Goal: Task Accomplishment & Management: Complete application form

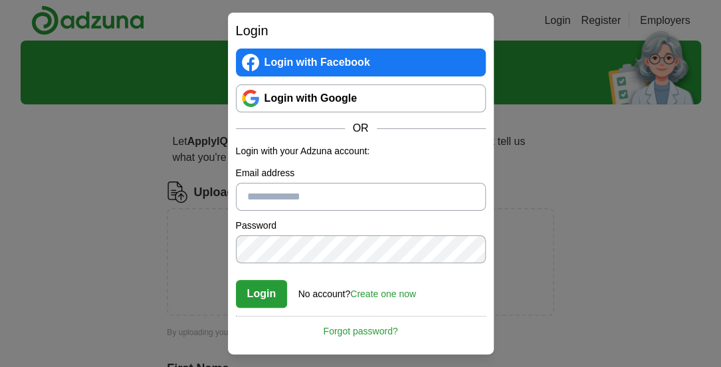
click at [384, 187] on input "Email address" at bounding box center [361, 197] width 250 height 28
click at [380, 293] on link "Create one now" at bounding box center [383, 293] width 66 height 11
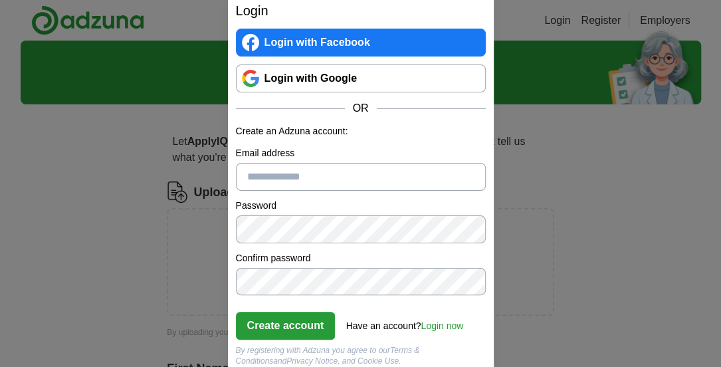
click at [337, 184] on input "Email address" at bounding box center [361, 177] width 250 height 28
type input "**********"
click at [306, 329] on button "Create account" at bounding box center [286, 325] width 100 height 28
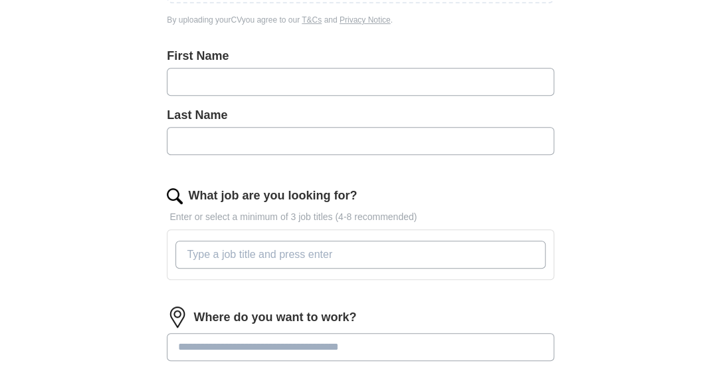
scroll to position [313, 0]
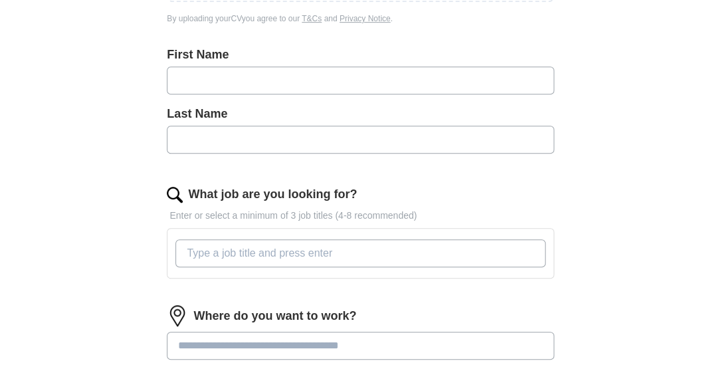
click at [479, 85] on input "text" at bounding box center [360, 80] width 386 height 28
type input "*****"
type input "***"
click at [349, 250] on input "What job are you looking for?" at bounding box center [359, 253] width 369 height 28
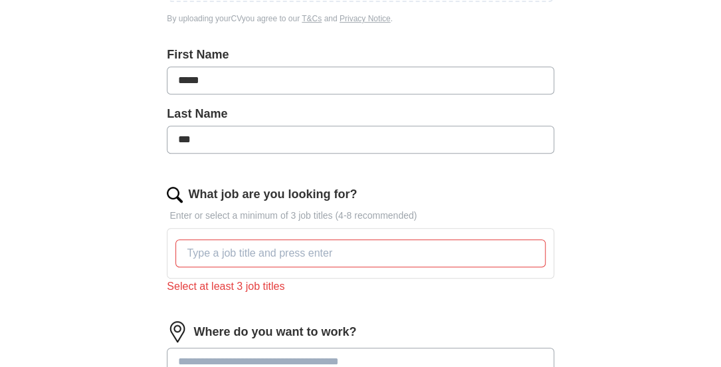
click at [289, 347] on input at bounding box center [360, 361] width 386 height 28
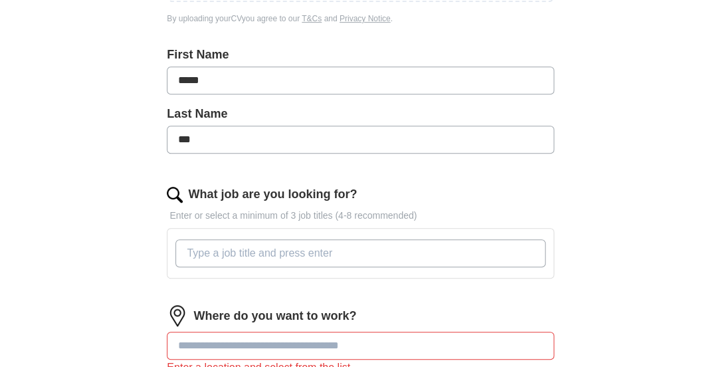
click at [260, 248] on input "What job are you looking for?" at bounding box center [359, 253] width 369 height 28
type input "e"
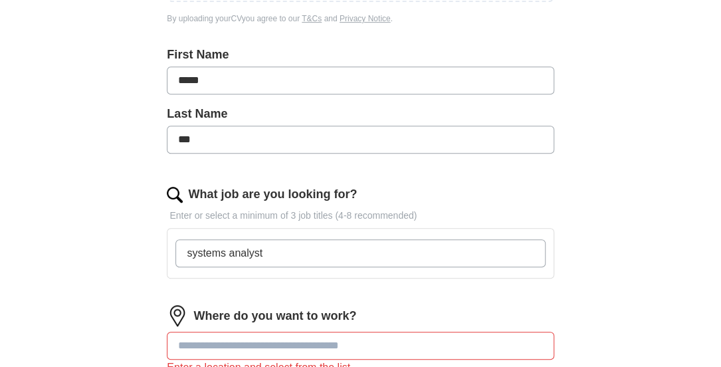
click at [332, 261] on input "systems analyst" at bounding box center [359, 253] width 369 height 28
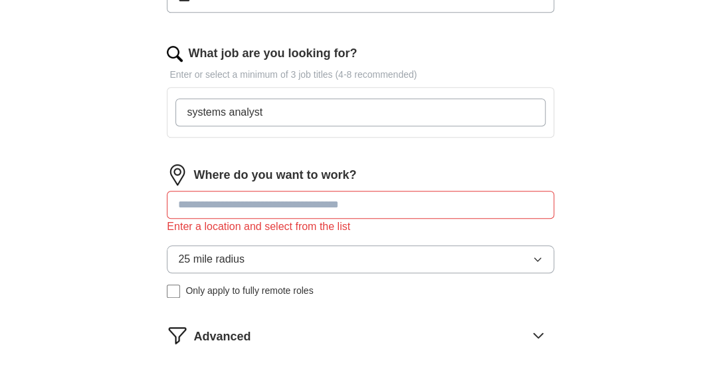
scroll to position [454, 0]
click at [408, 115] on input "systems analyst" at bounding box center [359, 112] width 369 height 28
type input "systems analyst"
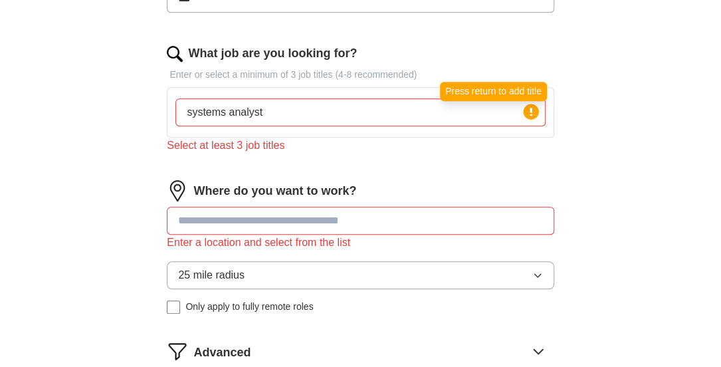
click at [531, 116] on circle at bounding box center [530, 111] width 15 height 15
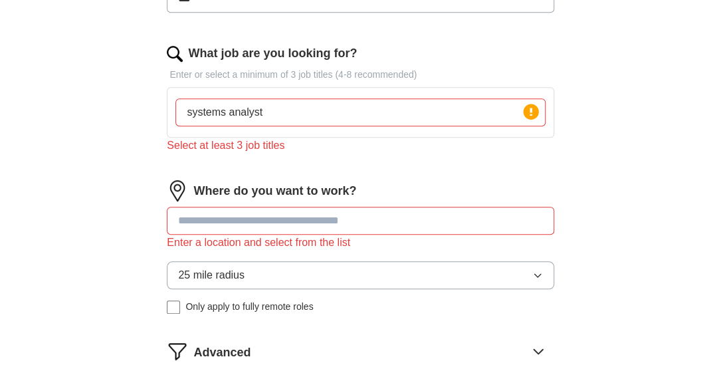
click at [505, 104] on input "systems analyst" at bounding box center [359, 112] width 369 height 28
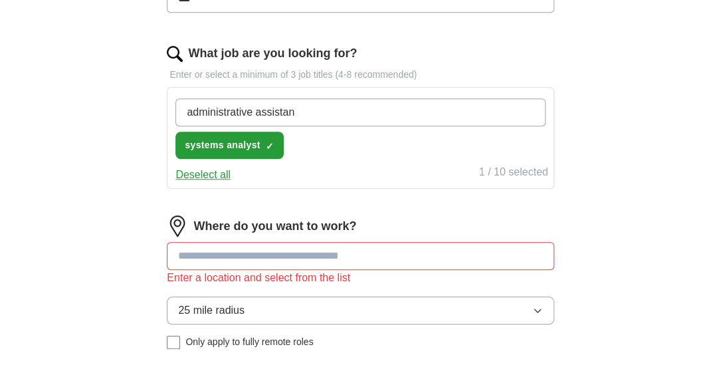
type input "administrative assistant"
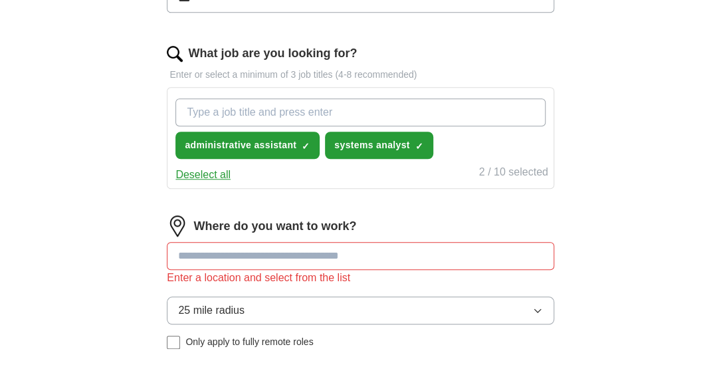
click at [240, 107] on input "What job are you looking for?" at bounding box center [359, 112] width 369 height 28
type input "s"
type input "d"
type input "erp analyst"
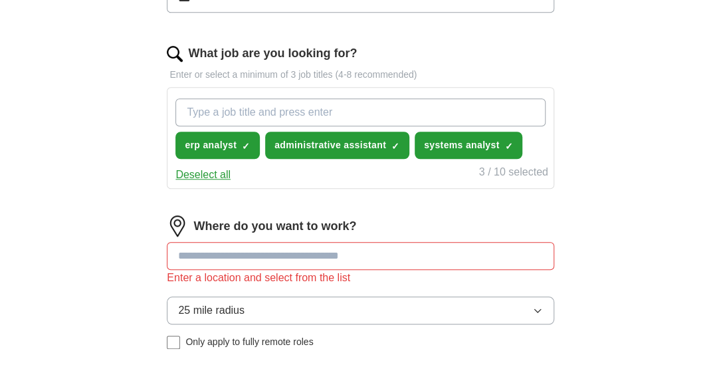
click at [201, 242] on input at bounding box center [360, 256] width 386 height 28
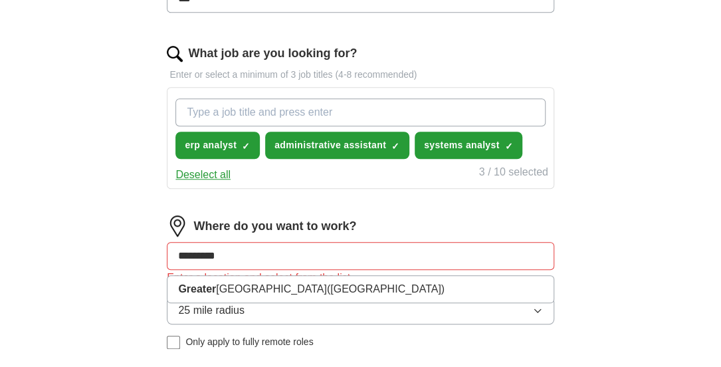
type input "**********"
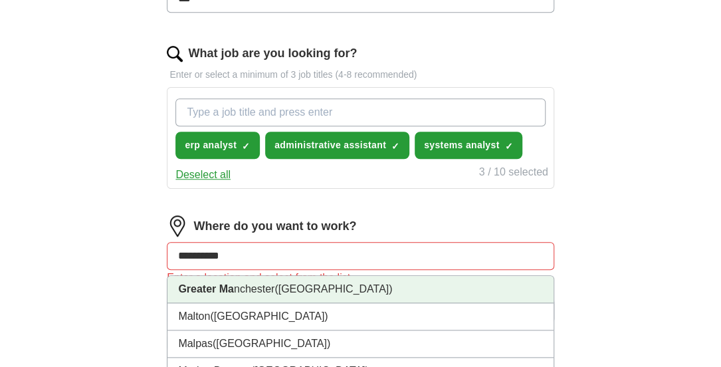
click at [204, 291] on strong "Greater Ma" at bounding box center [206, 288] width 56 height 11
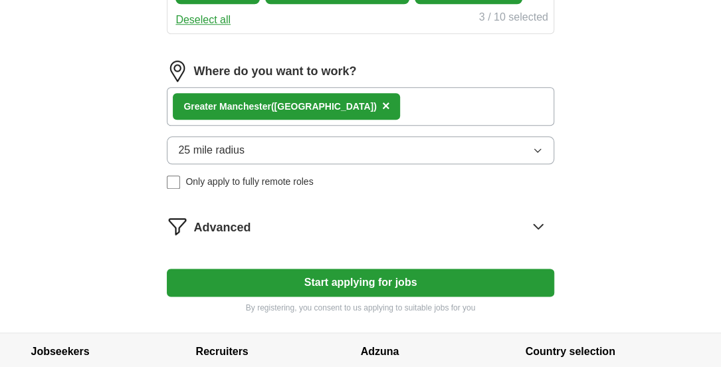
scroll to position [610, 0]
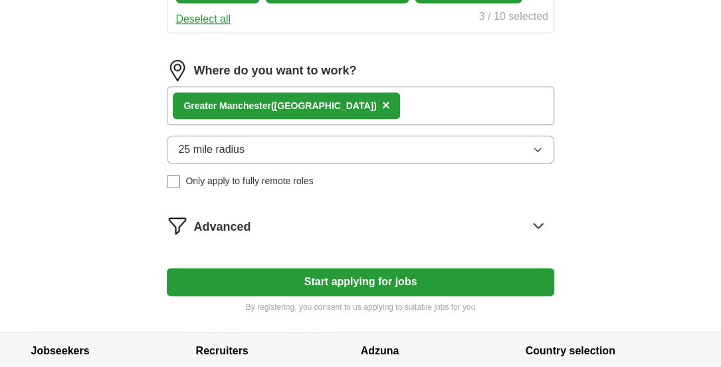
click at [530, 219] on icon at bounding box center [537, 224] width 21 height 21
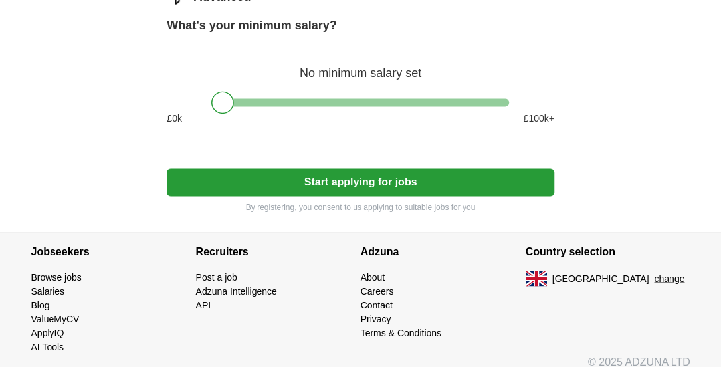
scroll to position [849, 0]
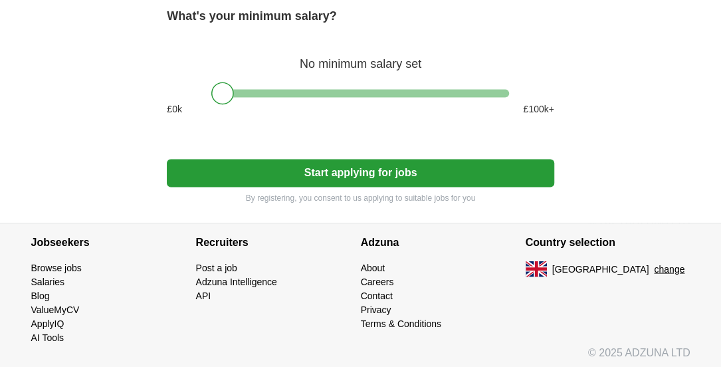
click at [508, 177] on button "Start applying for jobs" at bounding box center [360, 173] width 386 height 28
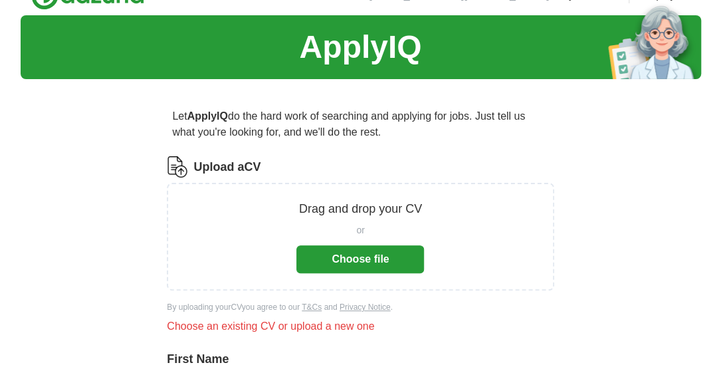
scroll to position [0, 0]
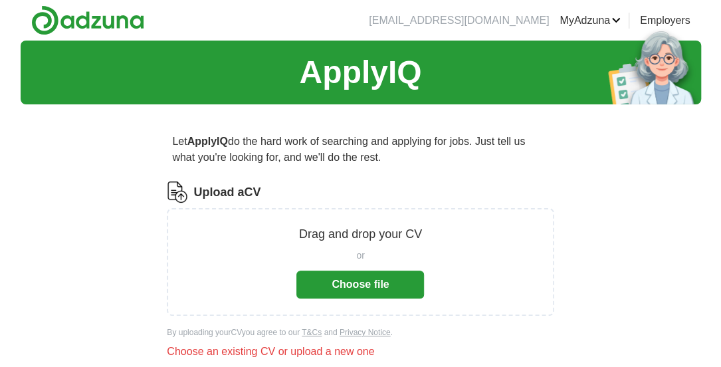
click at [0, 0] on link "Posted jobs" at bounding box center [0, 0] width 0 height 0
